Goal: Information Seeking & Learning: Learn about a topic

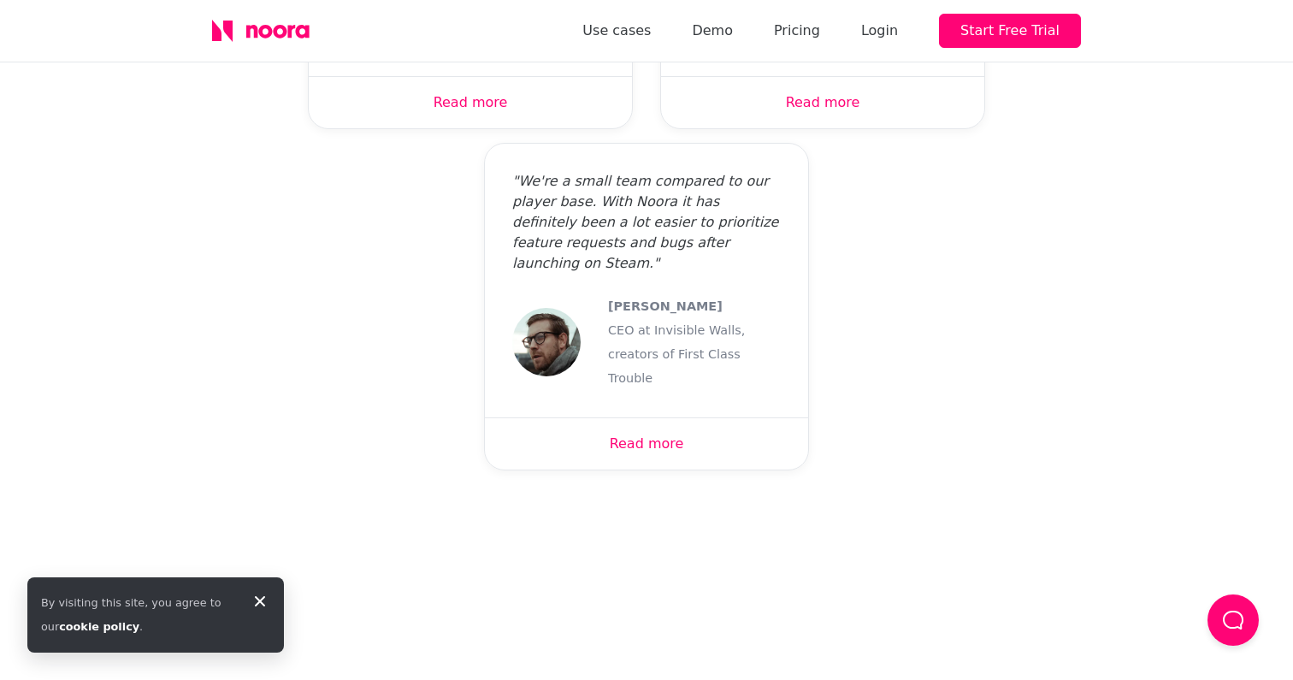
scroll to position [5283, 0]
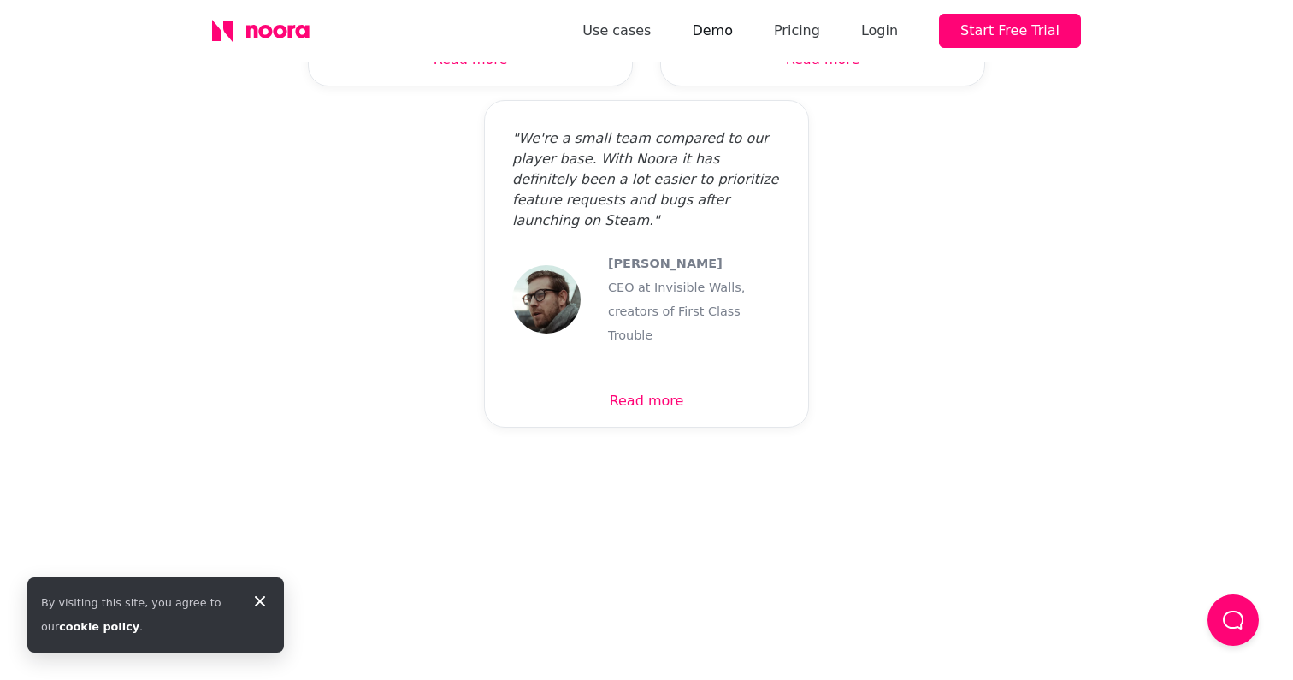
click at [731, 31] on link "Demo" at bounding box center [712, 31] width 41 height 24
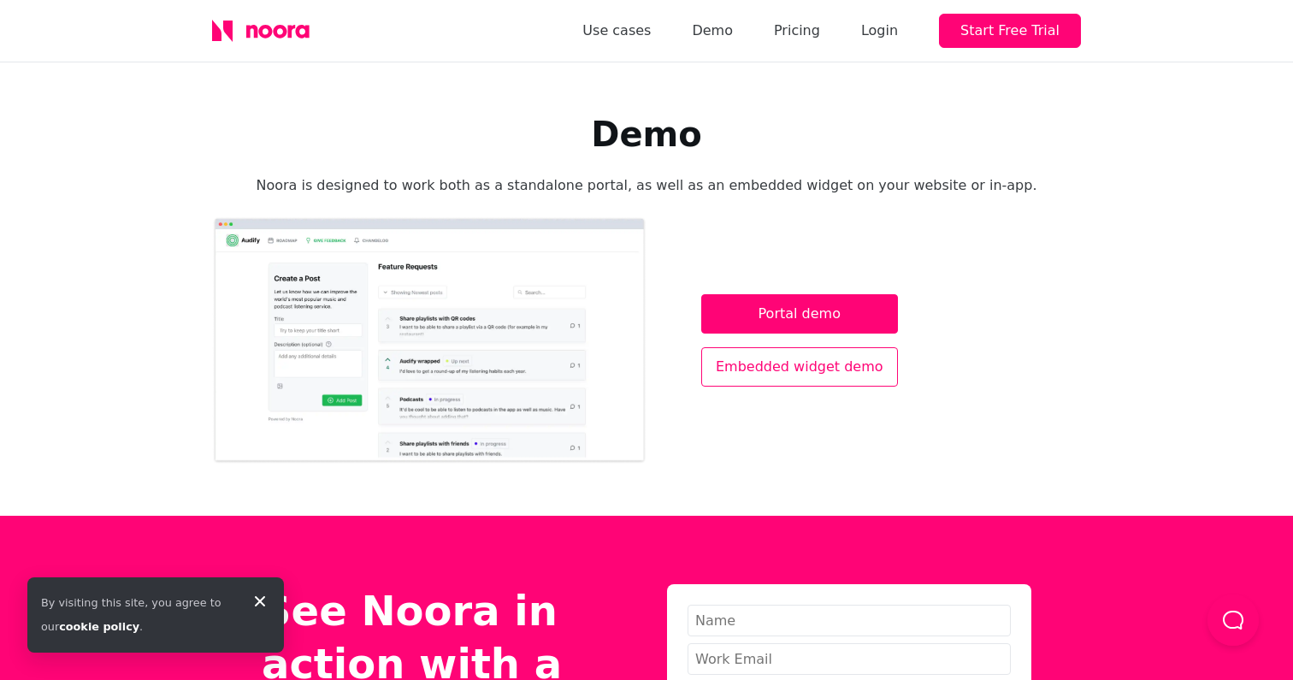
click at [783, 360] on link "Embedded widget demo" at bounding box center [799, 366] width 197 height 39
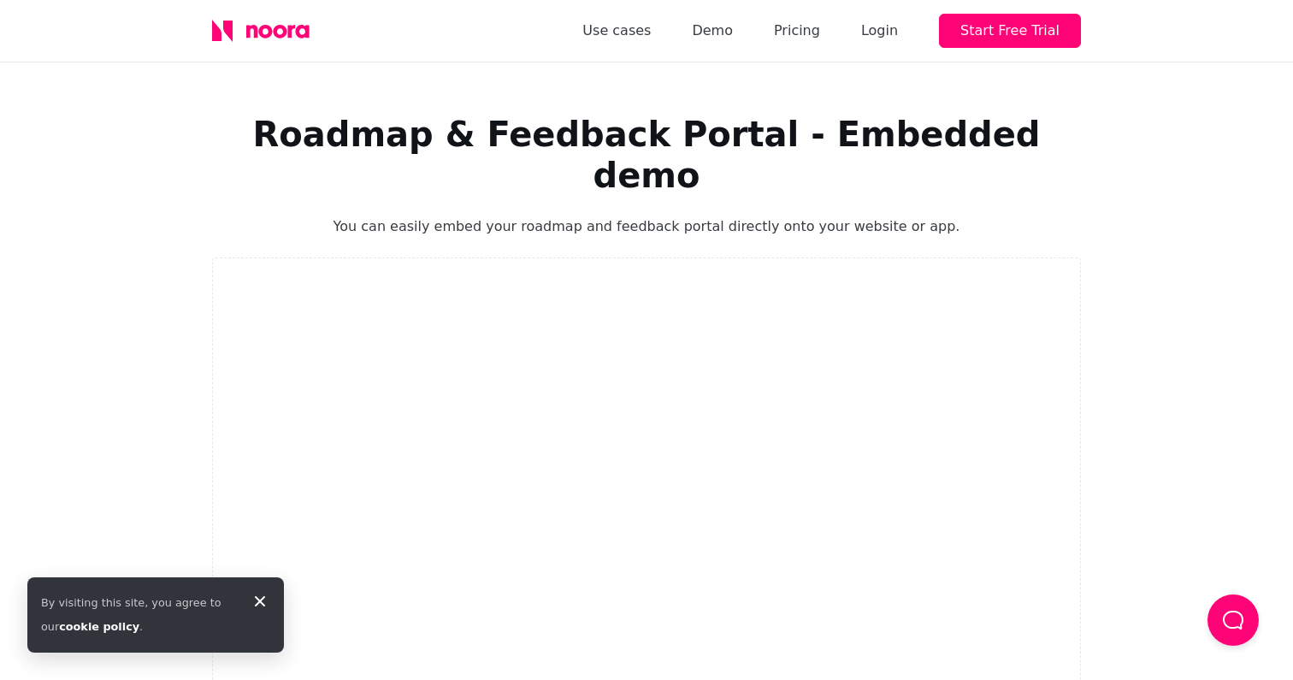
click at [299, 30] on icon at bounding box center [260, 31] width 97 height 22
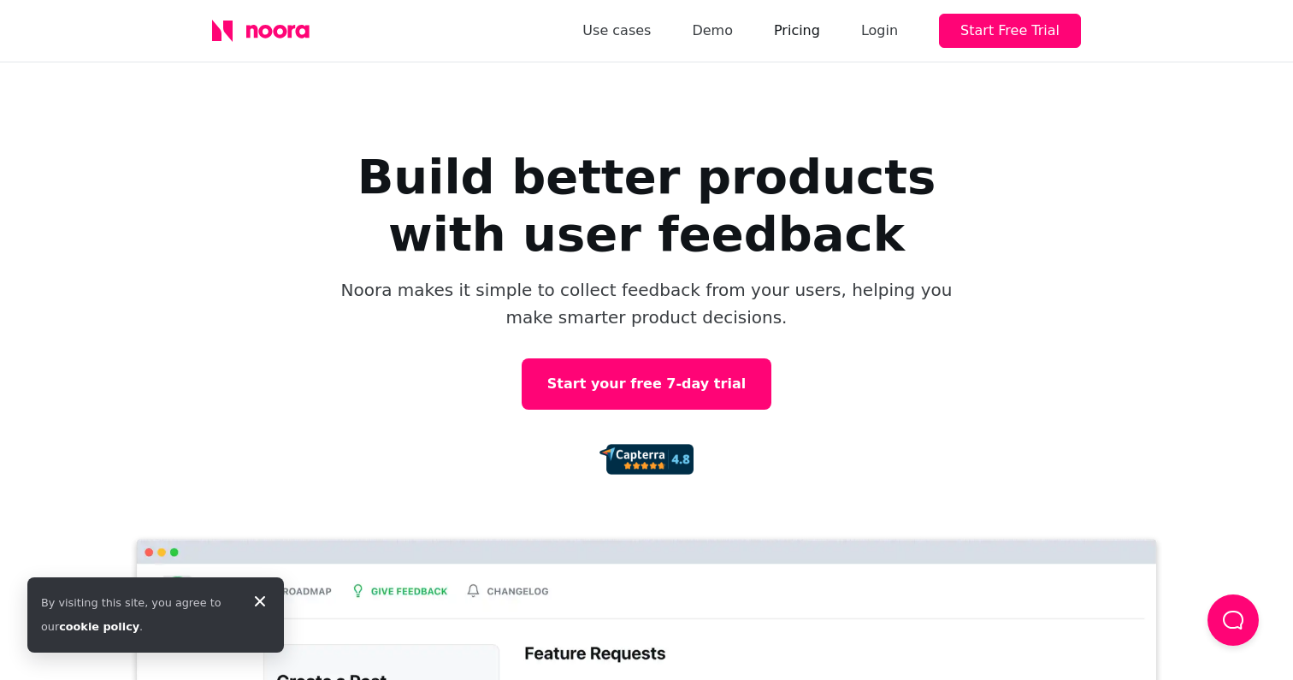
click at [816, 39] on link "Pricing" at bounding box center [797, 31] width 46 height 24
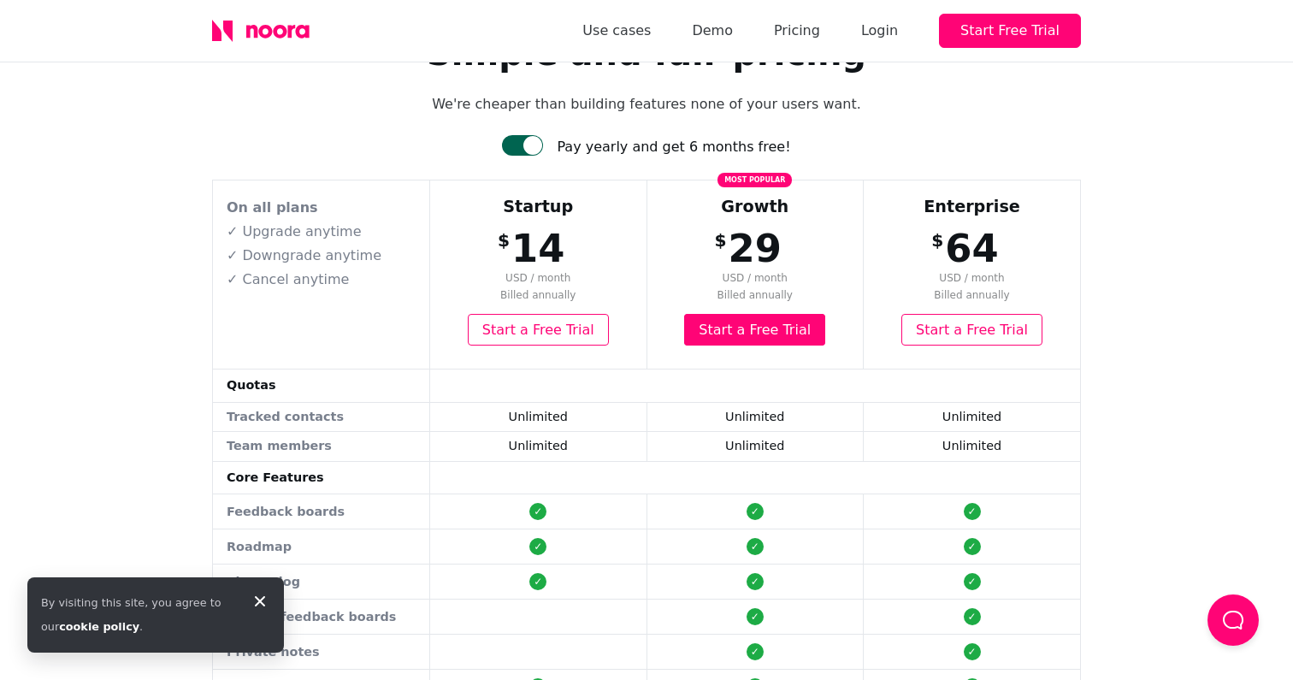
scroll to position [89, 0]
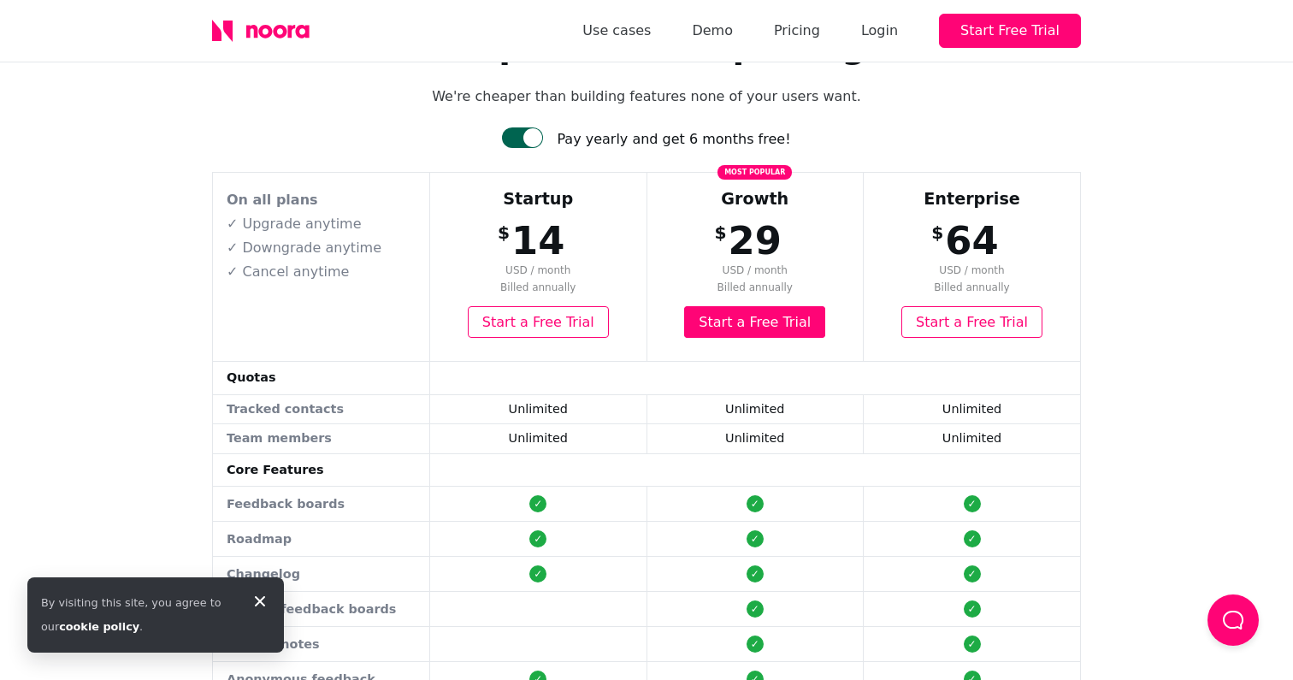
click at [542, 138] on div at bounding box center [532, 137] width 19 height 19
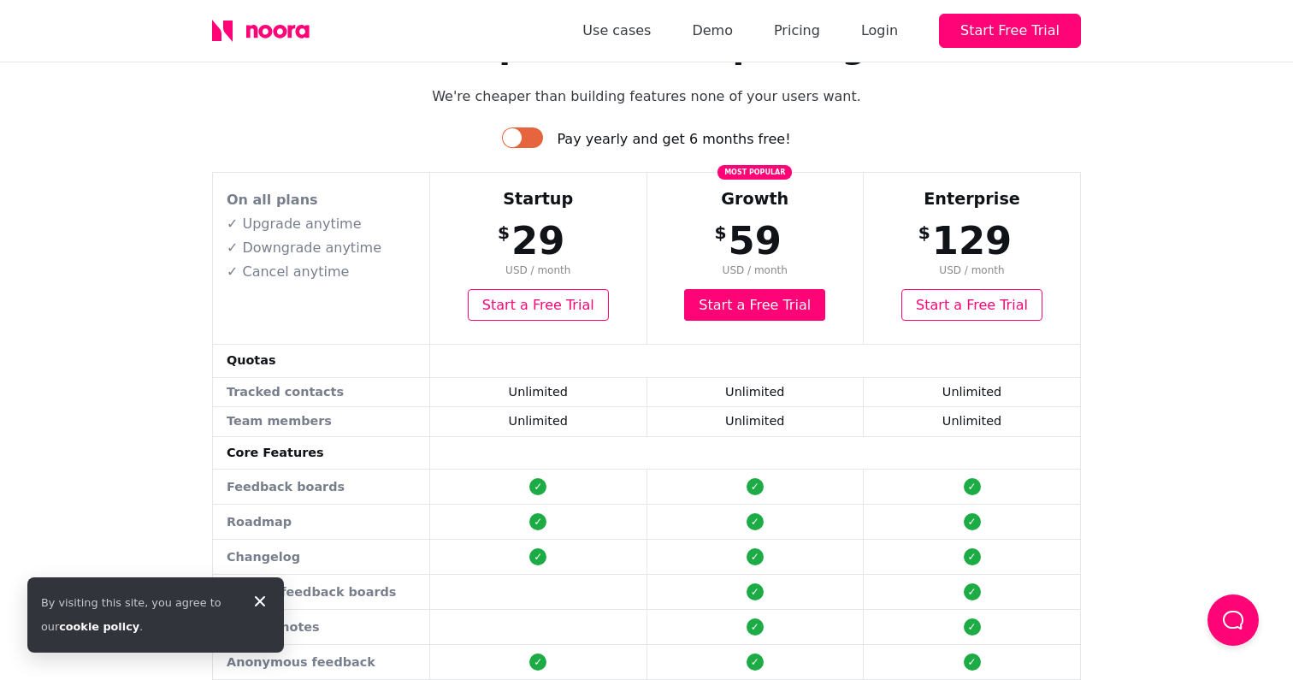
click at [543, 138] on div at bounding box center [522, 137] width 41 height 21
